Goal: Navigation & Orientation: Find specific page/section

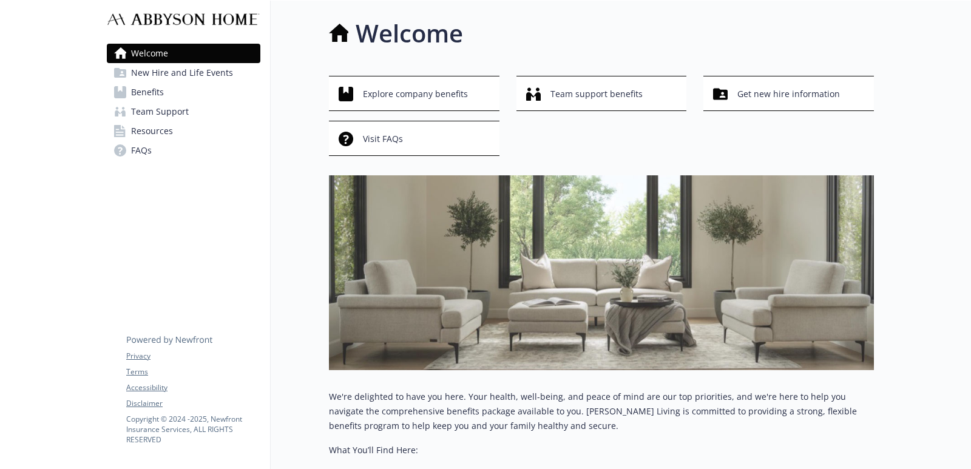
scroll to position [0, 10]
